Goal: Information Seeking & Learning: Learn about a topic

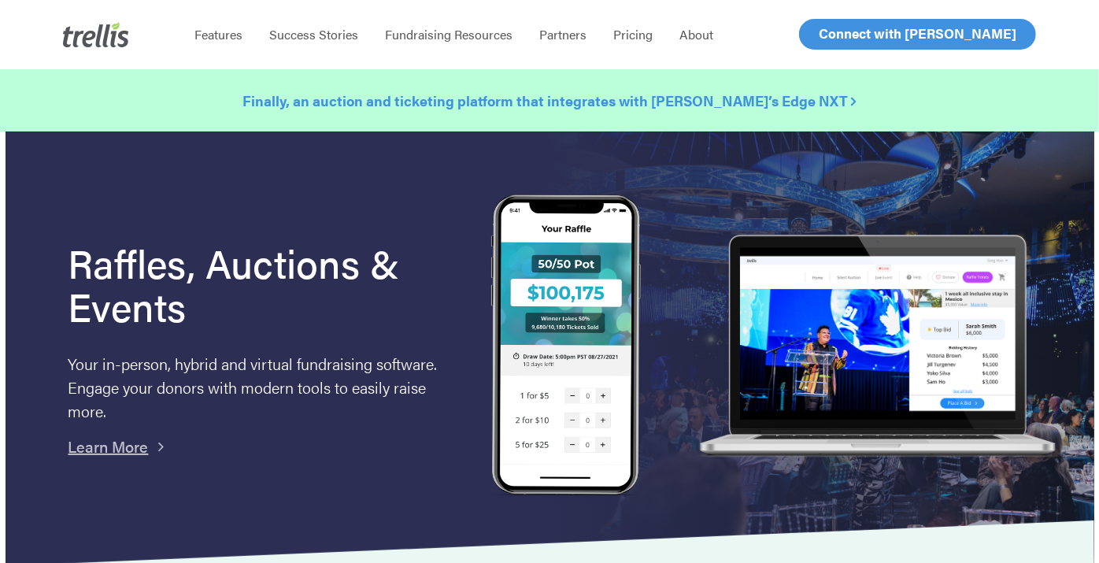
click at [487, 101] on strong "Finally, an auction and ticketing platform that integrates with [PERSON_NAME]’s…" at bounding box center [550, 101] width 614 height 20
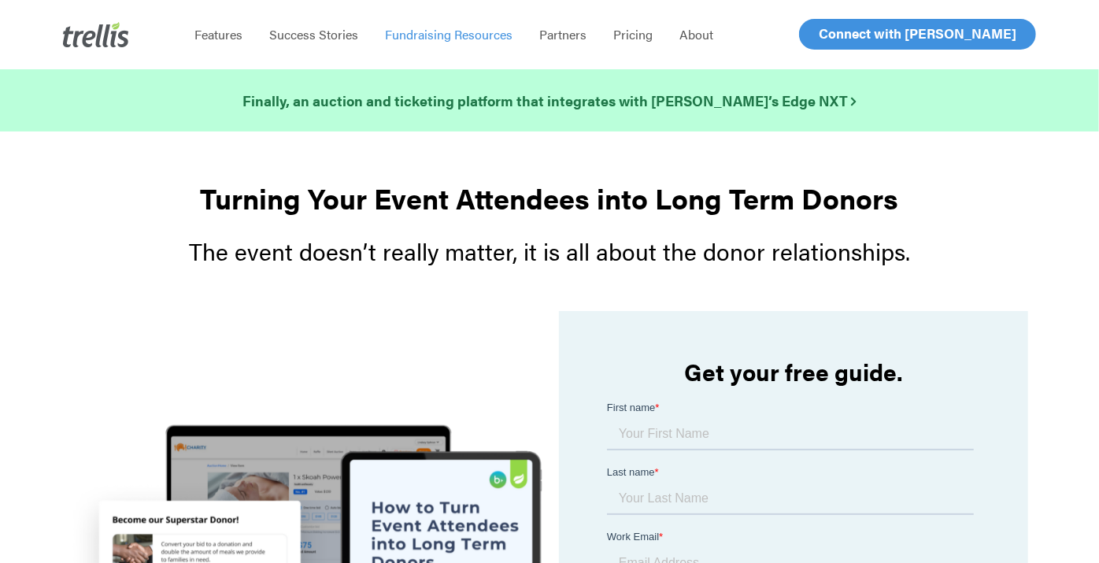
click at [473, 33] on span "Fundraising Resources" at bounding box center [449, 34] width 128 height 18
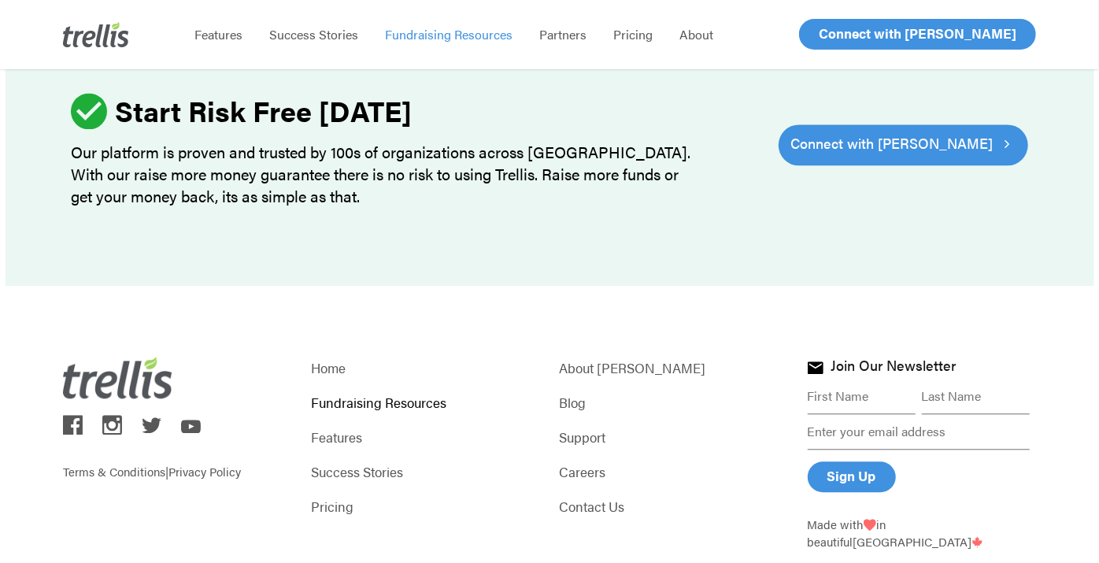
scroll to position [2253, 0]
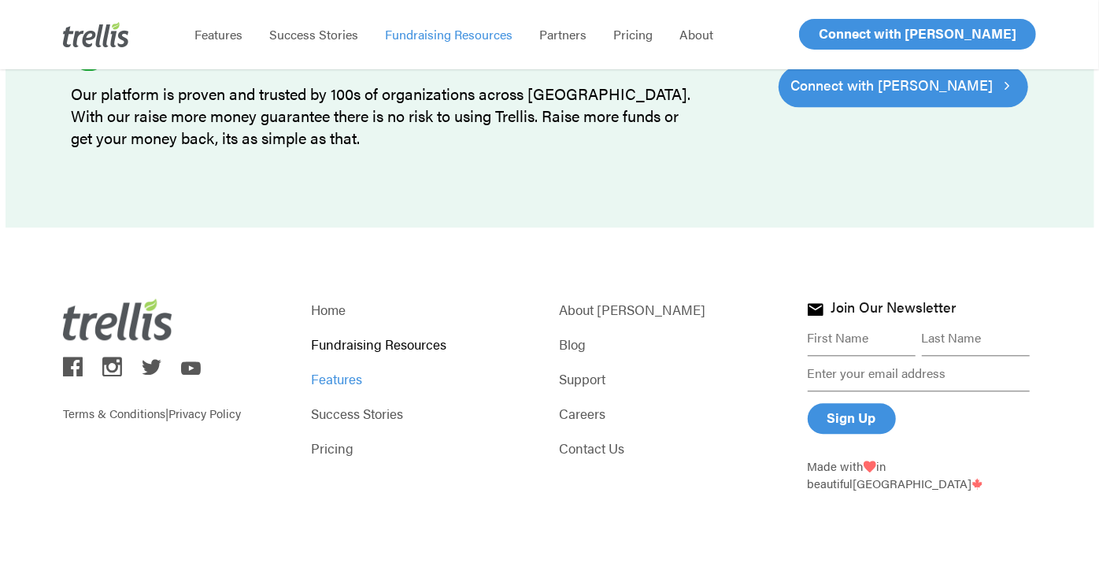
click at [335, 379] on link "Features" at bounding box center [425, 379] width 228 height 22
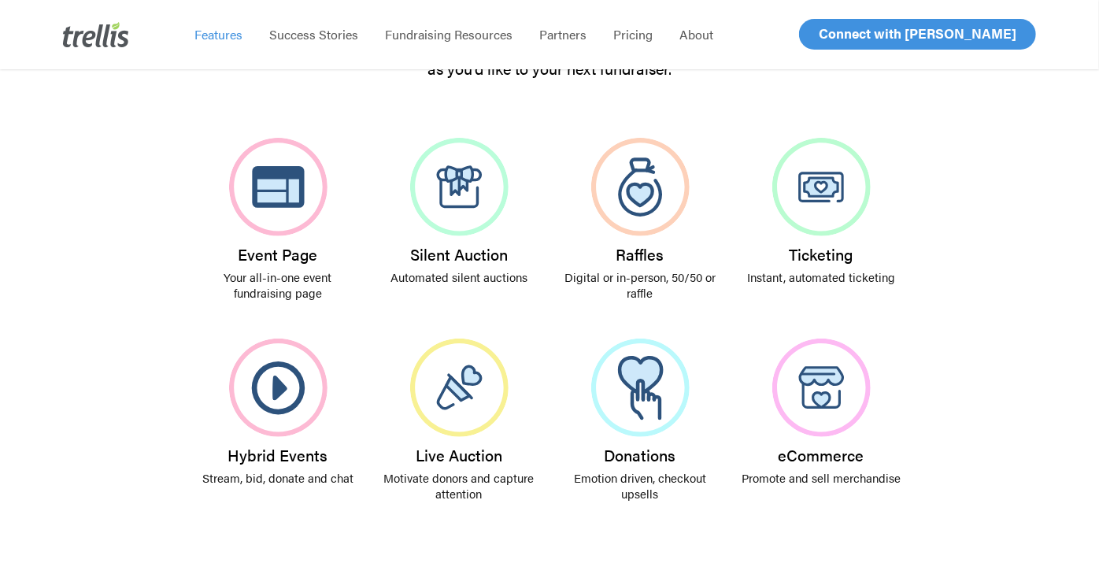
scroll to position [350, 0]
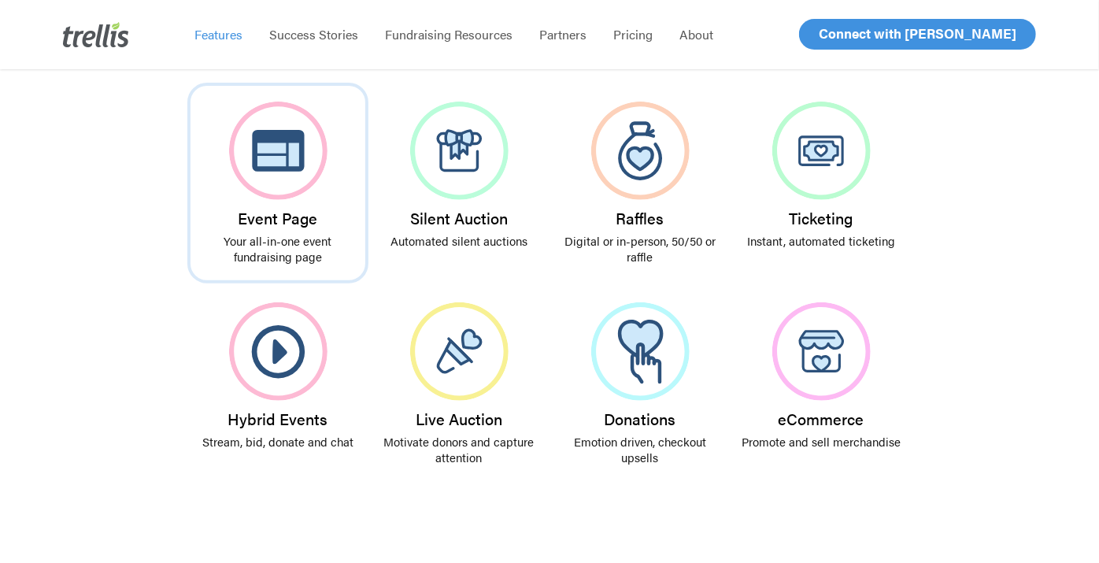
click at [309, 146] on img at bounding box center [278, 151] width 98 height 98
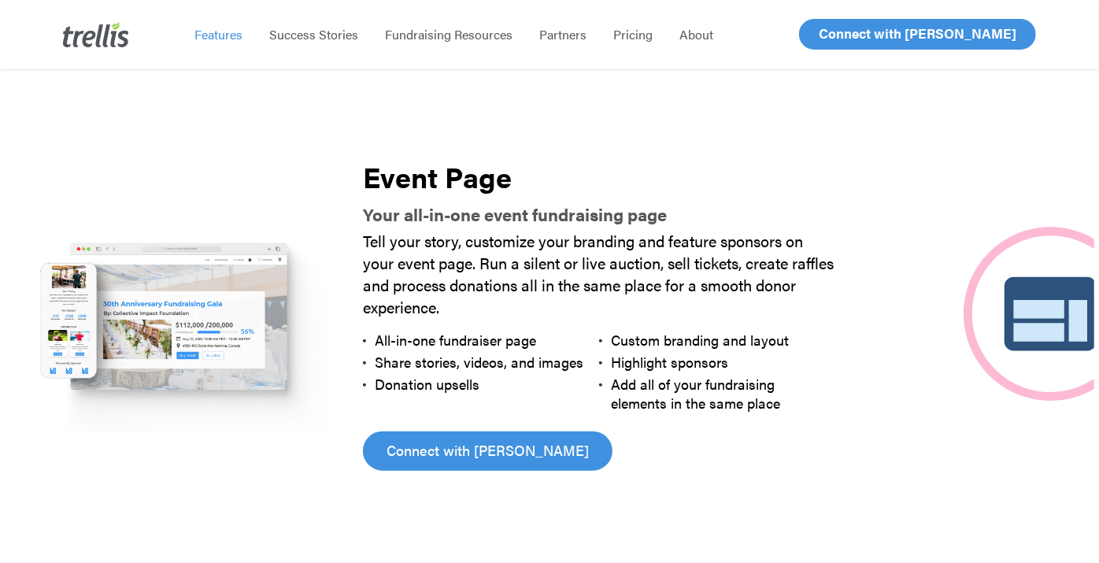
scroll to position [794, 0]
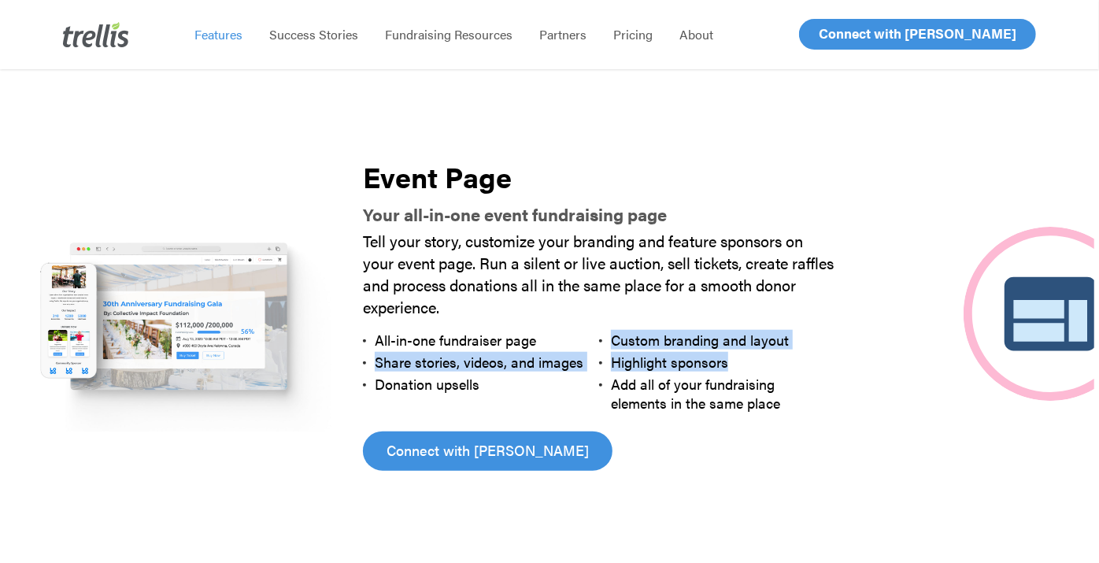
drag, startPoint x: 846, startPoint y: 364, endPoint x: 751, endPoint y: 337, distance: 99.0
click at [751, 337] on ul "All-in-one fundraiser page Custom branding and layout Share stories, videos, an…" at bounding box center [599, 371] width 473 height 85
click at [599, 373] on li "Share stories, videos, and images" at bounding box center [481, 362] width 236 height 22
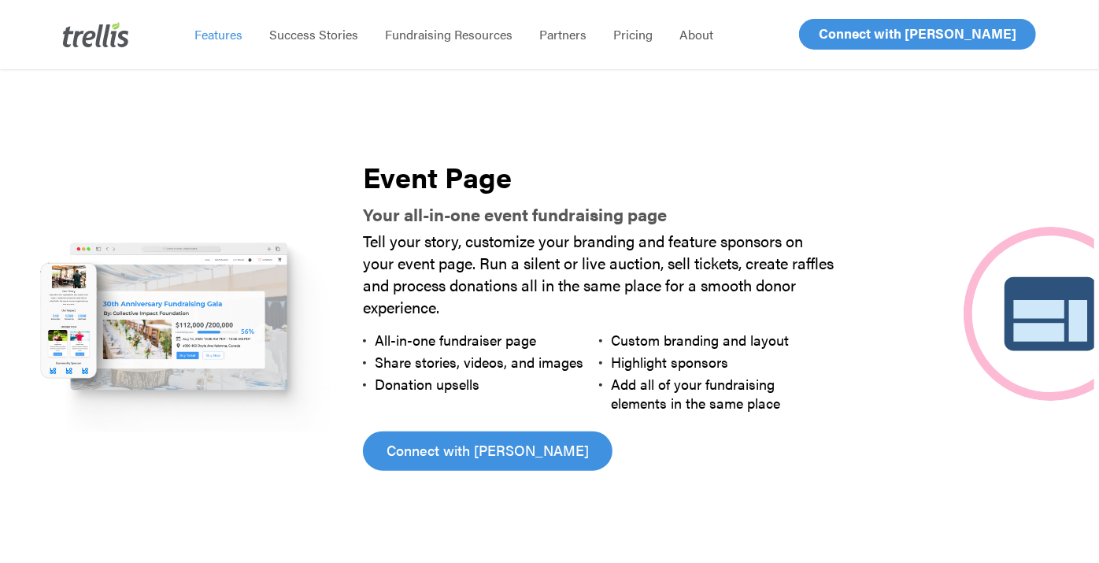
click at [599, 395] on li "Donation upsells" at bounding box center [481, 393] width 236 height 41
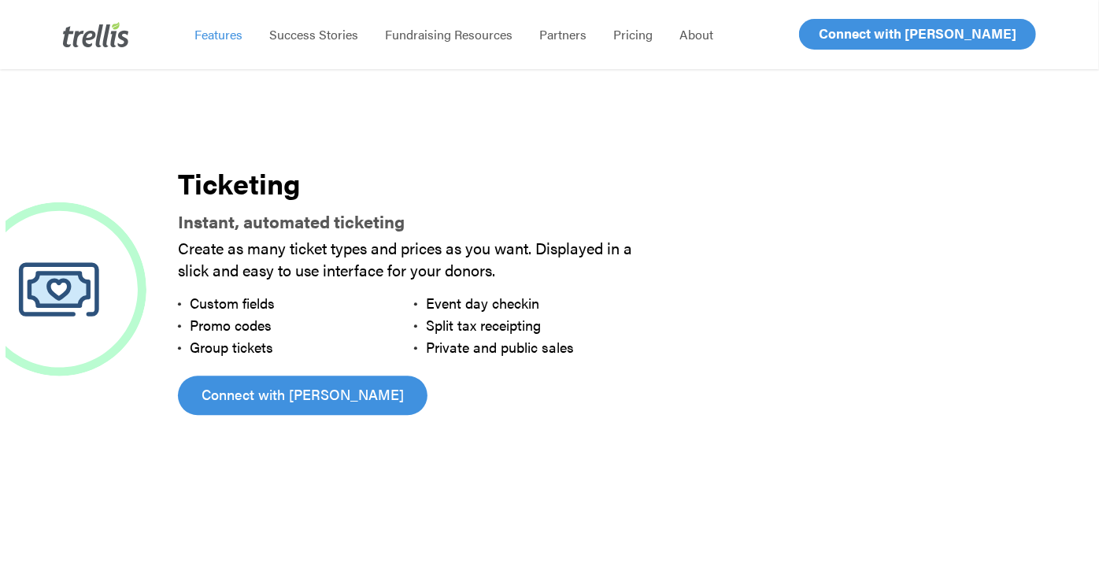
scroll to position [2369, 0]
